Goal: Navigation & Orientation: Find specific page/section

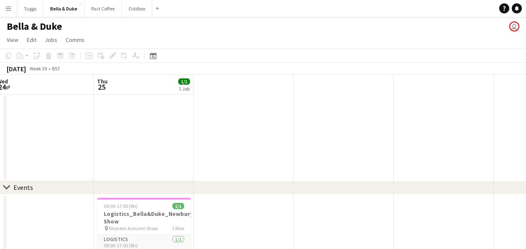
drag, startPoint x: 236, startPoint y: 227, endPoint x: 138, endPoint y: 229, distance: 97.6
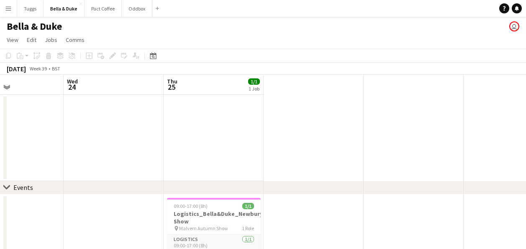
drag, startPoint x: 208, startPoint y: 148, endPoint x: 236, endPoint y: 147, distance: 27.6
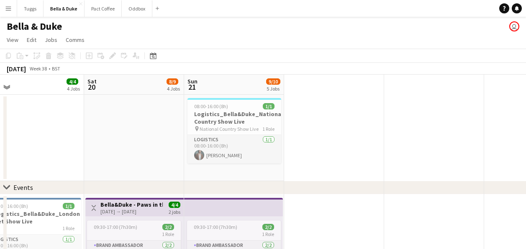
drag, startPoint x: 418, startPoint y: 158, endPoint x: 431, endPoint y: 159, distance: 13.0
drag, startPoint x: 381, startPoint y: 159, endPoint x: 480, endPoint y: 160, distance: 99.7
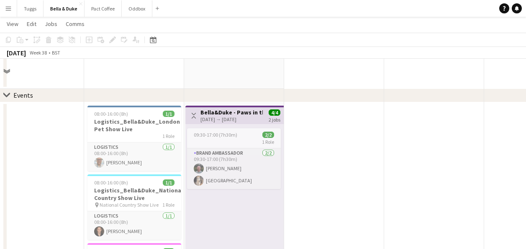
scroll to position [168, 0]
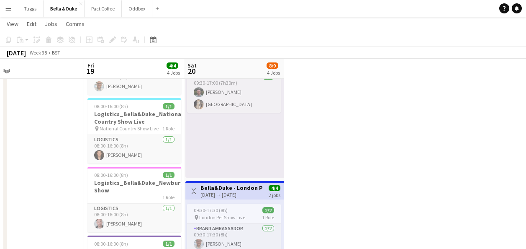
drag, startPoint x: 419, startPoint y: 182, endPoint x: 452, endPoint y: 183, distance: 33.1
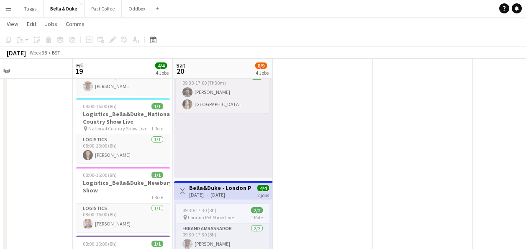
drag, startPoint x: 452, startPoint y: 183, endPoint x: 177, endPoint y: 185, distance: 274.7
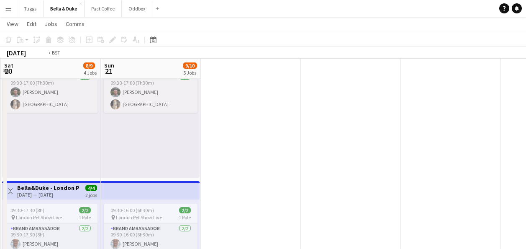
drag, startPoint x: 205, startPoint y: 164, endPoint x: 181, endPoint y: 165, distance: 23.9
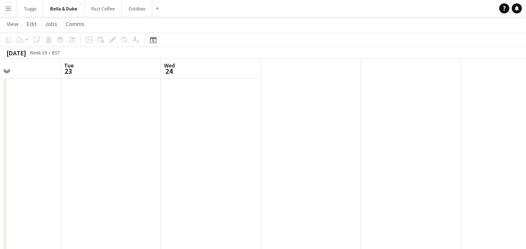
drag, startPoint x: 138, startPoint y: 165, endPoint x: 127, endPoint y: 166, distance: 10.9
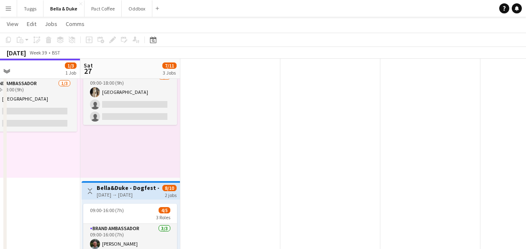
drag, startPoint x: 222, startPoint y: 165, endPoint x: 143, endPoint y: 170, distance: 79.3
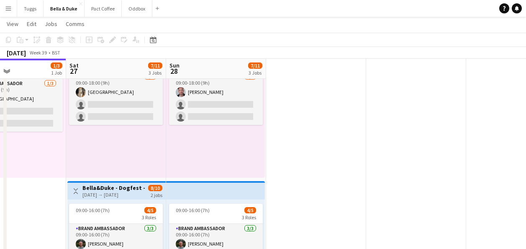
drag, startPoint x: 330, startPoint y: 172, endPoint x: 508, endPoint y: 178, distance: 177.7
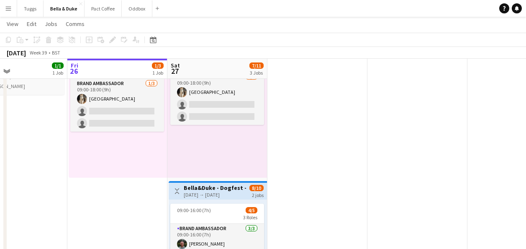
drag, startPoint x: 509, startPoint y: 175, endPoint x: 525, endPoint y: 175, distance: 16.3
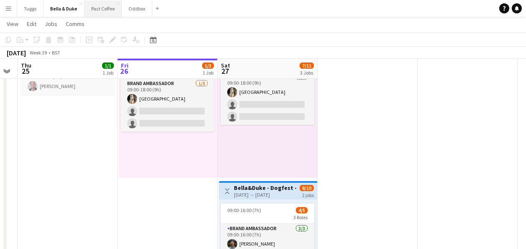
click at [90, 6] on button "Pact Coffee Close" at bounding box center [103, 8] width 37 height 16
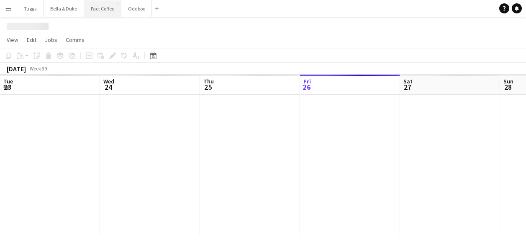
scroll to position [0, 200]
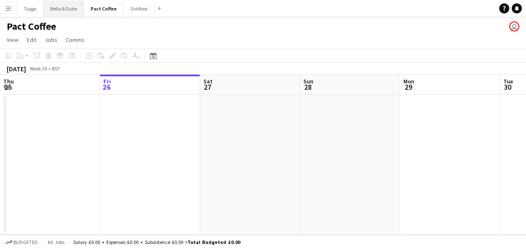
click at [68, 10] on button "Bella & Duke Close" at bounding box center [64, 8] width 41 height 16
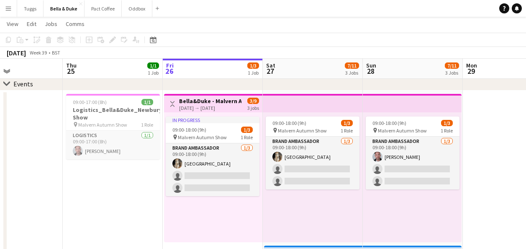
scroll to position [0, 237]
drag, startPoint x: 67, startPoint y: 218, endPoint x: 125, endPoint y: 227, distance: 59.0
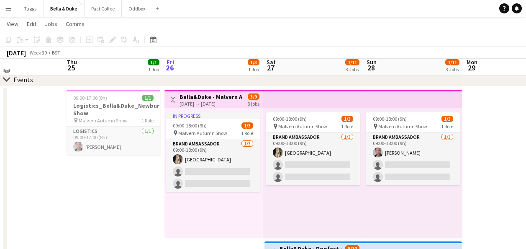
scroll to position [42, 0]
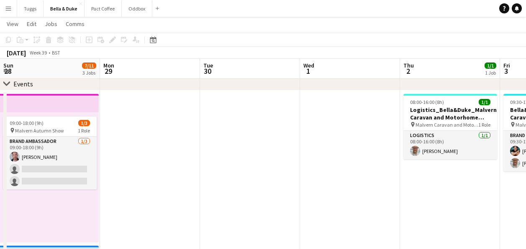
drag, startPoint x: 422, startPoint y: 217, endPoint x: 0, endPoint y: 206, distance: 421.8
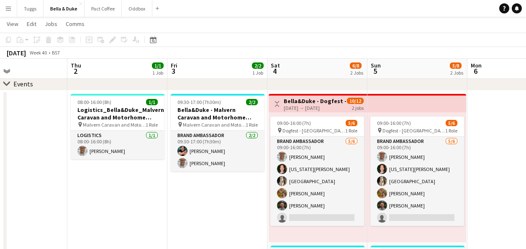
drag, startPoint x: 209, startPoint y: 186, endPoint x: 83, endPoint y: 178, distance: 126.8
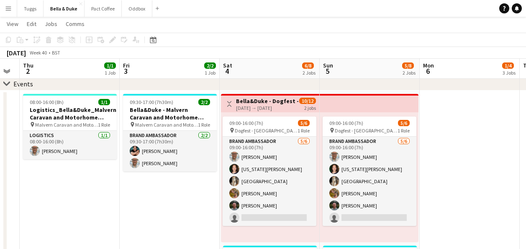
scroll to position [0, 382]
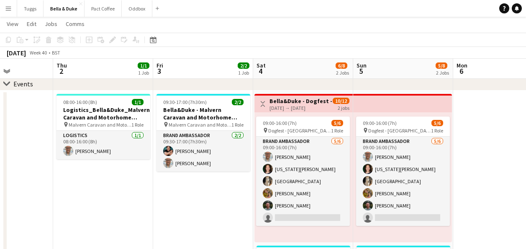
drag, startPoint x: 141, startPoint y: 188, endPoint x: 127, endPoint y: 195, distance: 15.4
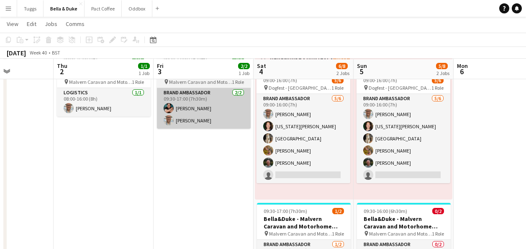
scroll to position [0, 0]
